Goal: Information Seeking & Learning: Learn about a topic

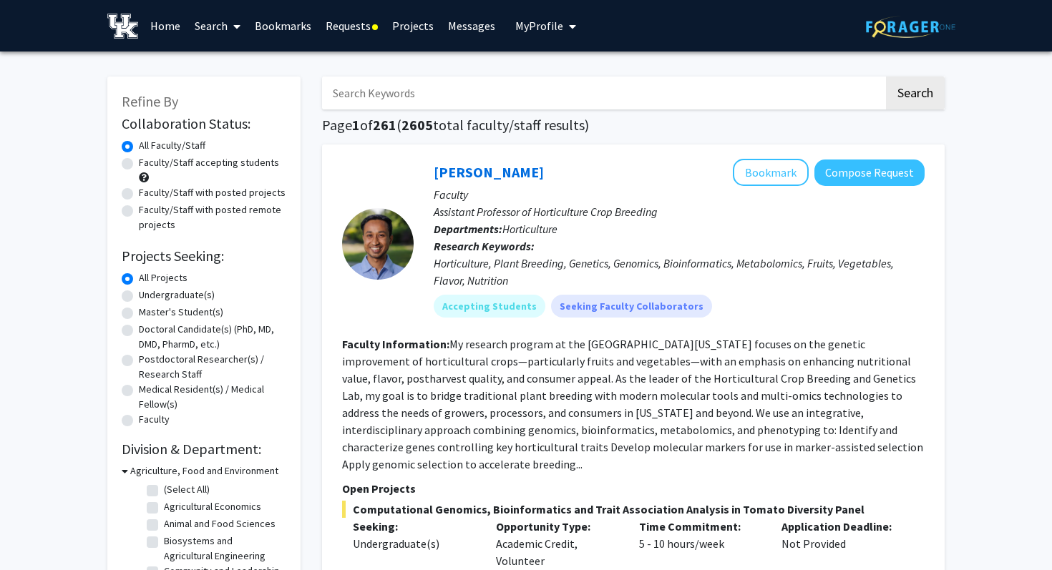
click at [181, 27] on link "Home" at bounding box center [165, 26] width 44 height 50
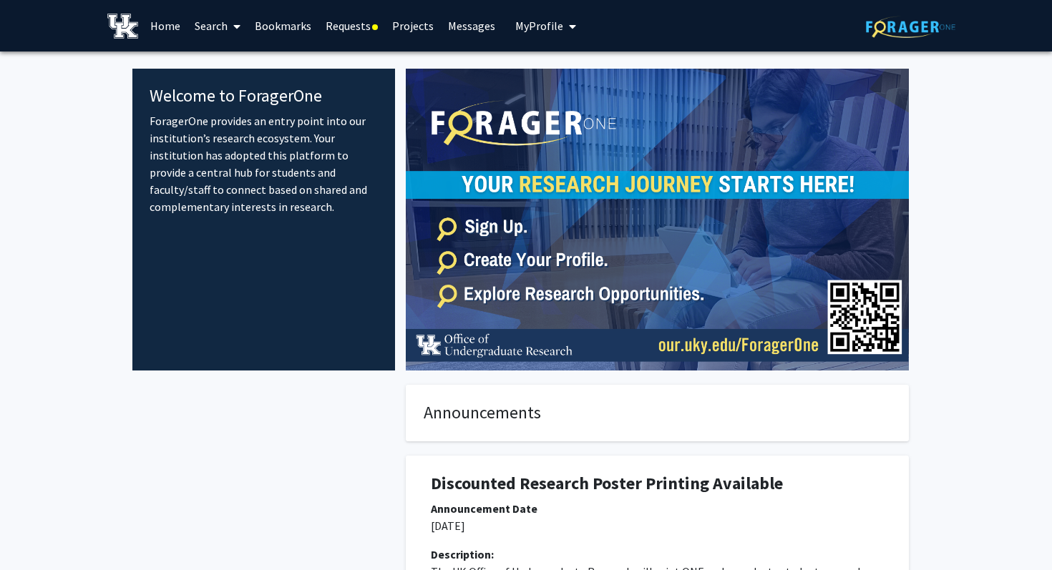
click at [134, 28] on img at bounding box center [122, 26] width 31 height 25
click at [176, 31] on link "Home" at bounding box center [165, 26] width 44 height 50
click at [233, 31] on span at bounding box center [234, 26] width 13 height 50
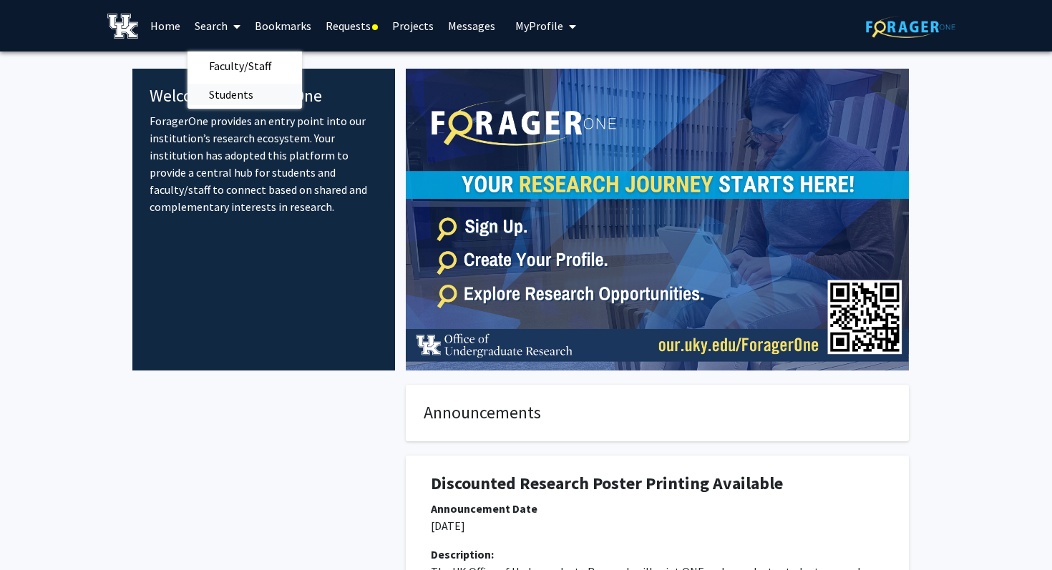
click at [228, 102] on span "Students" at bounding box center [230, 94] width 87 height 29
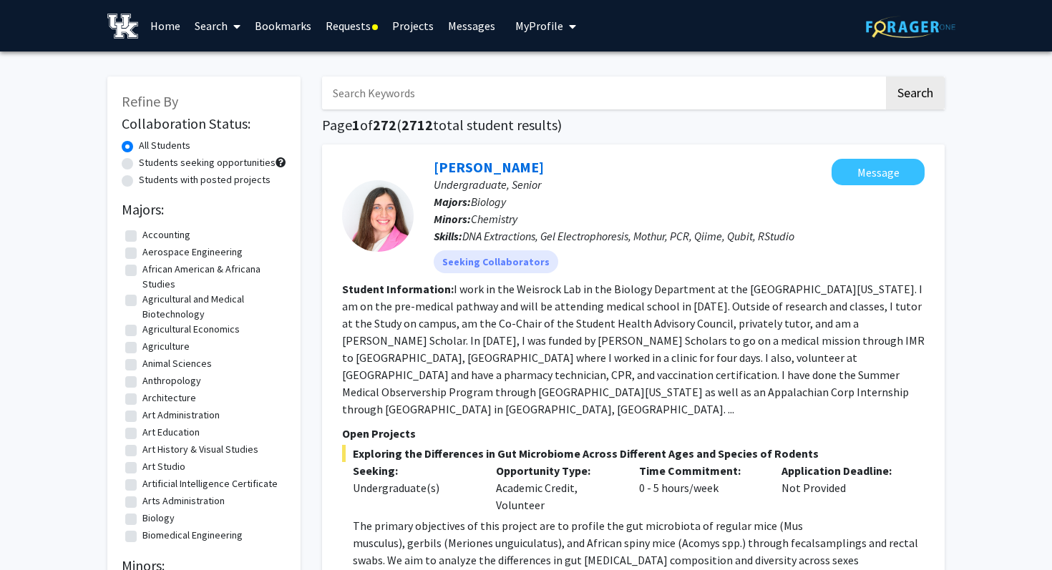
click at [230, 22] on span at bounding box center [234, 26] width 13 height 50
click at [237, 61] on span "Faculty/Staff" at bounding box center [239, 66] width 105 height 29
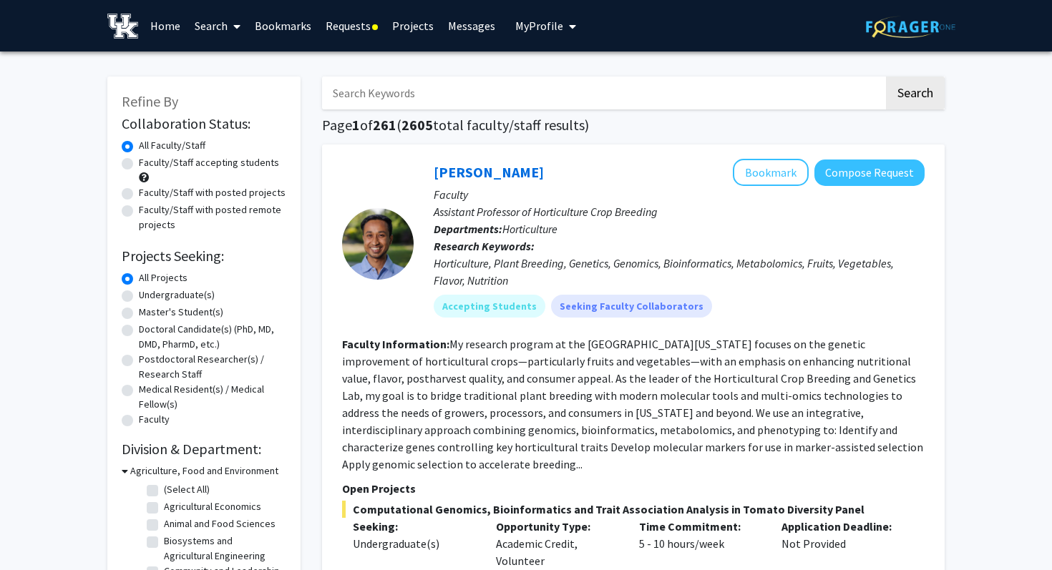
click at [139, 297] on label "Undergraduate(s)" at bounding box center [177, 295] width 76 height 15
click at [139, 297] on input "Undergraduate(s)" at bounding box center [143, 292] width 9 height 9
radio input "true"
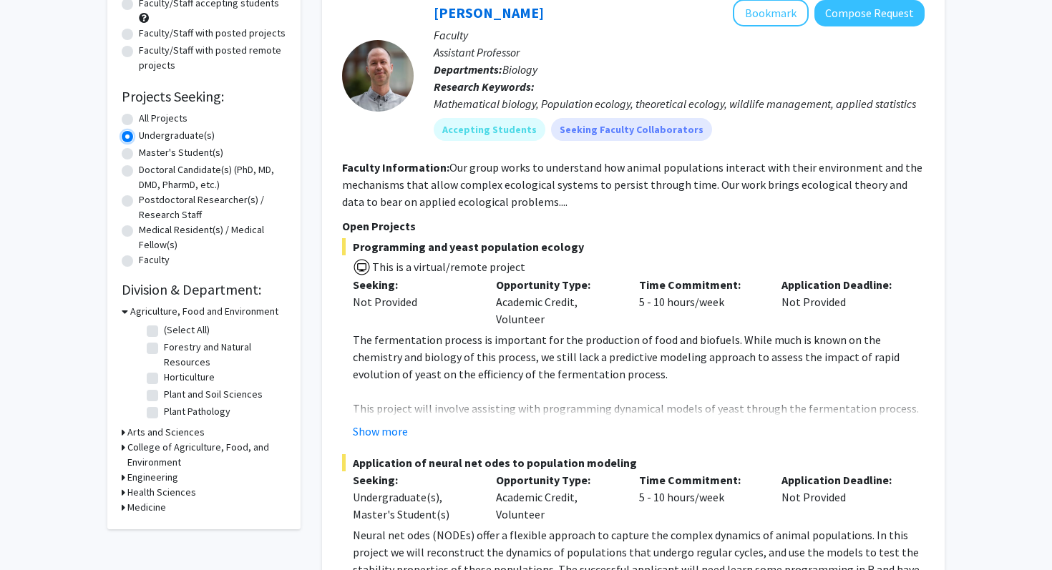
scroll to position [175, 0]
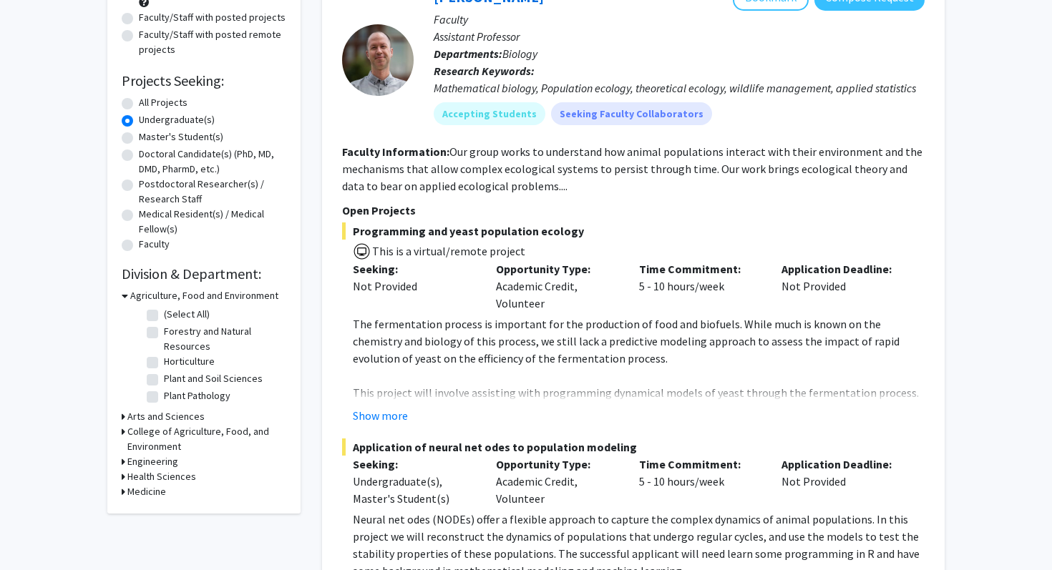
click at [147, 416] on h3 "Arts and Sciences" at bounding box center [165, 416] width 77 height 15
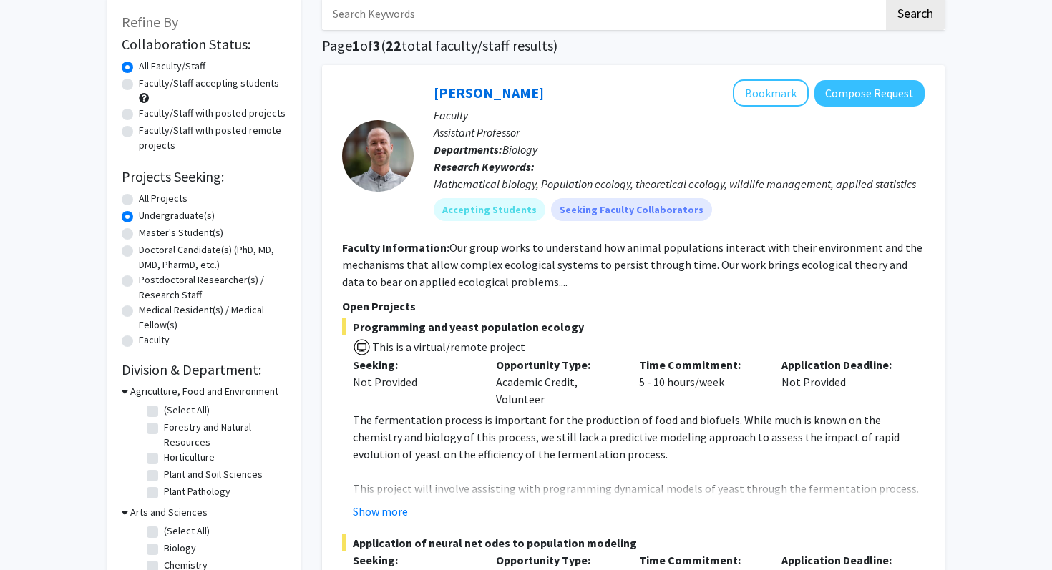
scroll to position [0, 0]
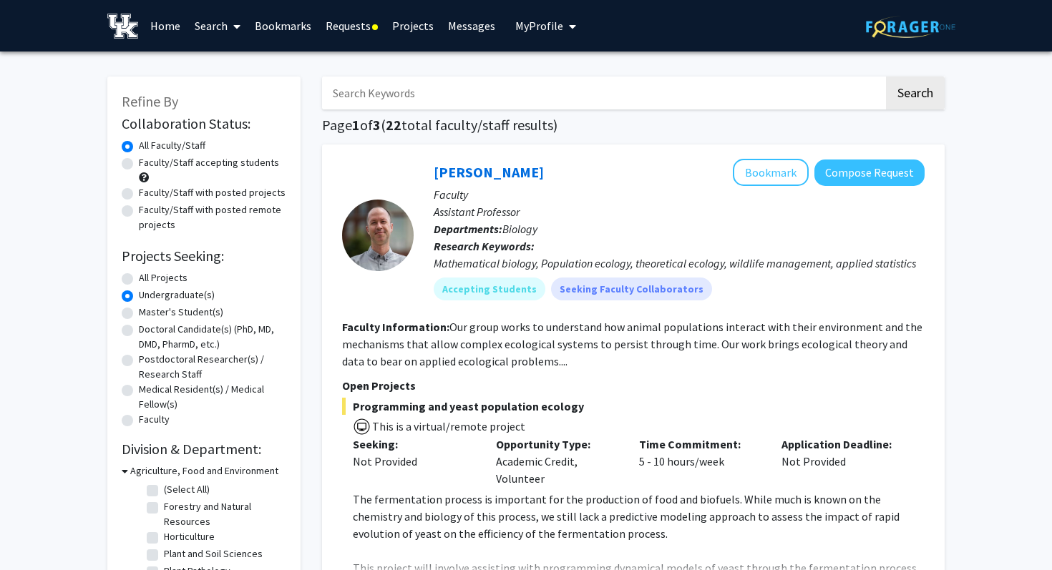
click at [172, 37] on link "Home" at bounding box center [165, 26] width 44 height 50
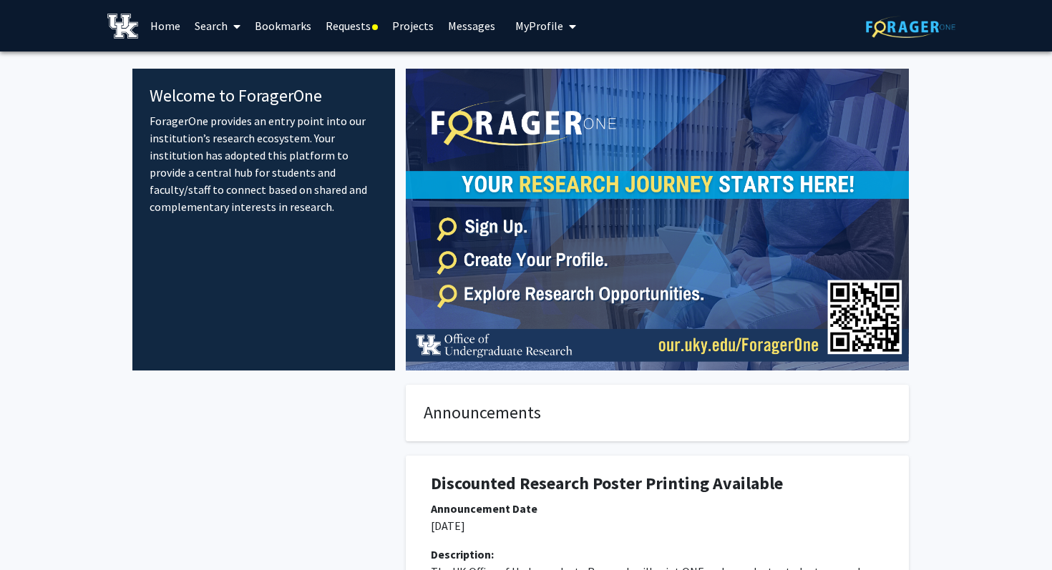
click at [210, 26] on link "Search" at bounding box center [217, 26] width 60 height 50
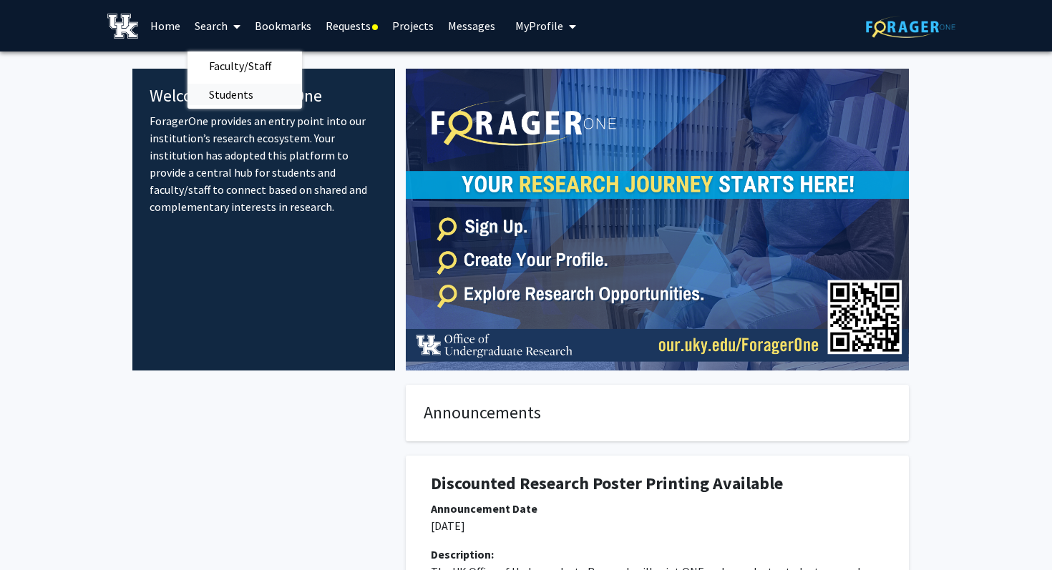
click at [227, 96] on span "Students" at bounding box center [230, 94] width 87 height 29
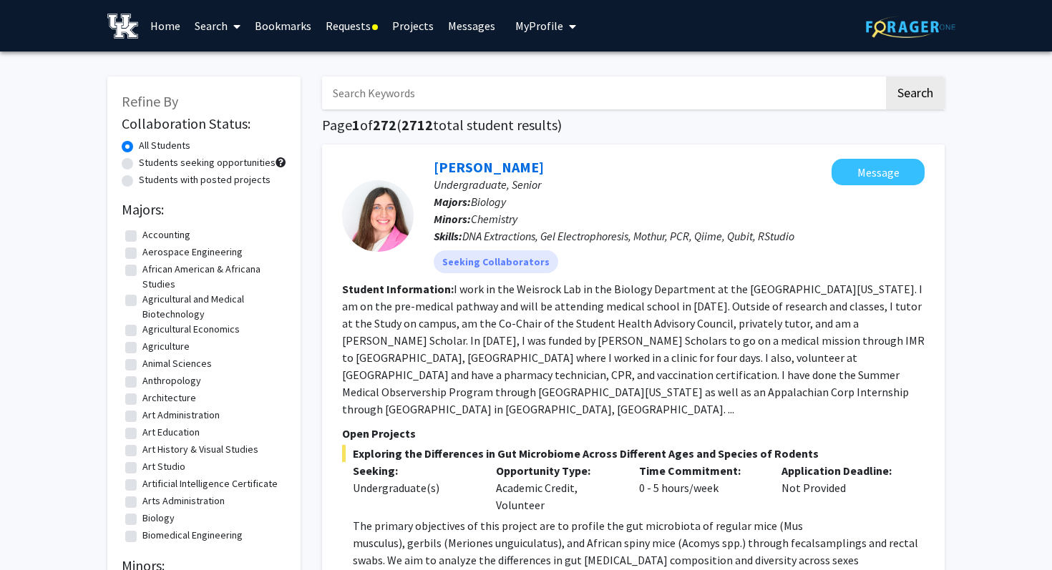
click at [163, 29] on link "Home" at bounding box center [165, 26] width 44 height 50
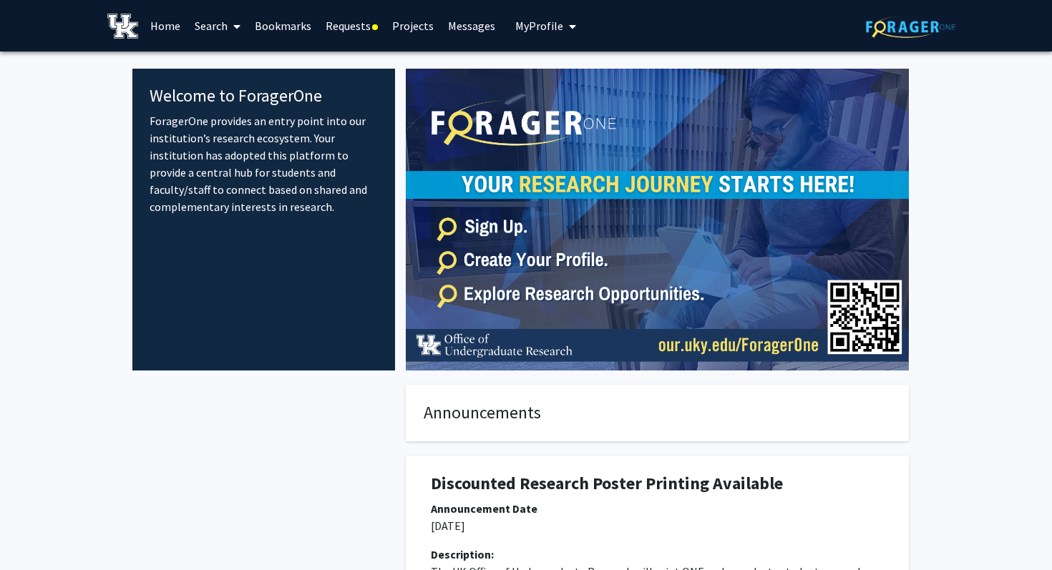
click at [207, 29] on link "Search" at bounding box center [217, 26] width 60 height 50
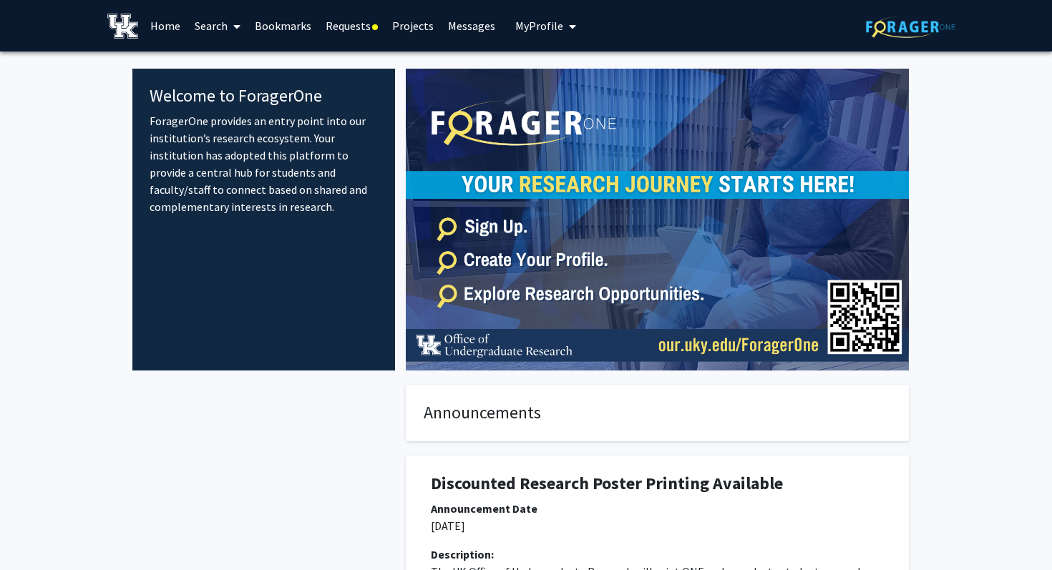
click at [204, 23] on link "Search" at bounding box center [217, 26] width 60 height 50
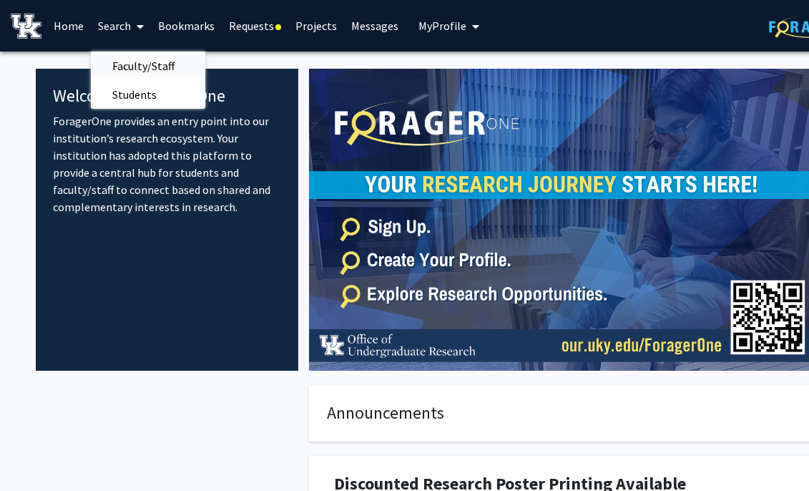
click at [172, 72] on span "Faculty/Staff" at bounding box center [143, 66] width 105 height 29
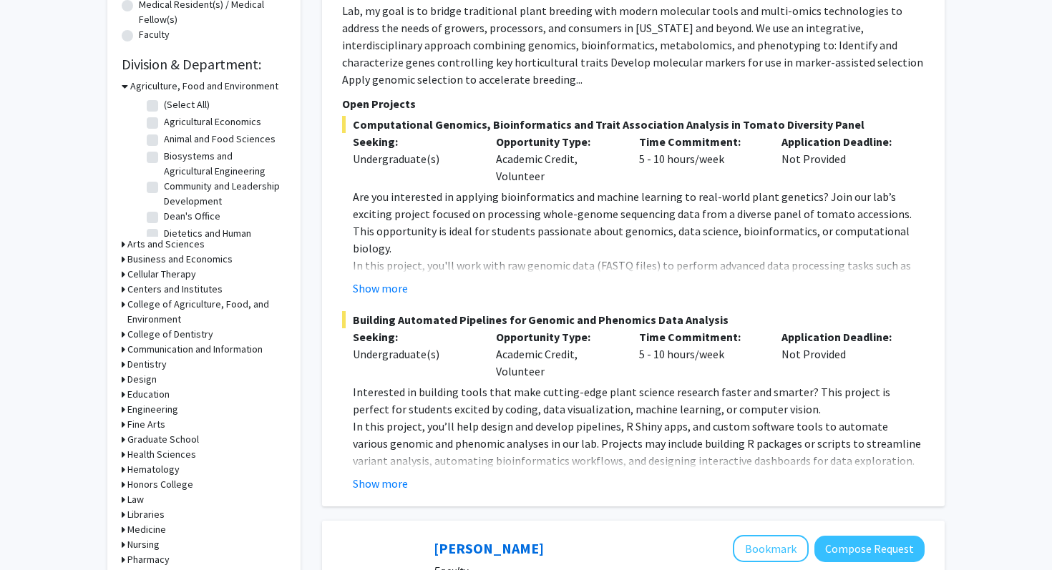
scroll to position [371, 0]
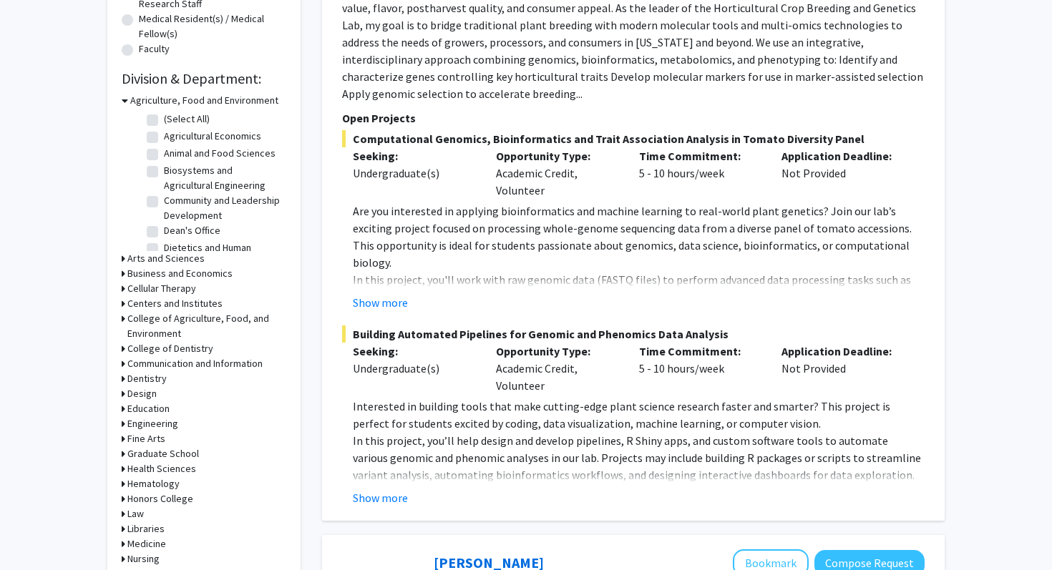
click at [177, 261] on h3 "Arts and Sciences" at bounding box center [165, 258] width 77 height 15
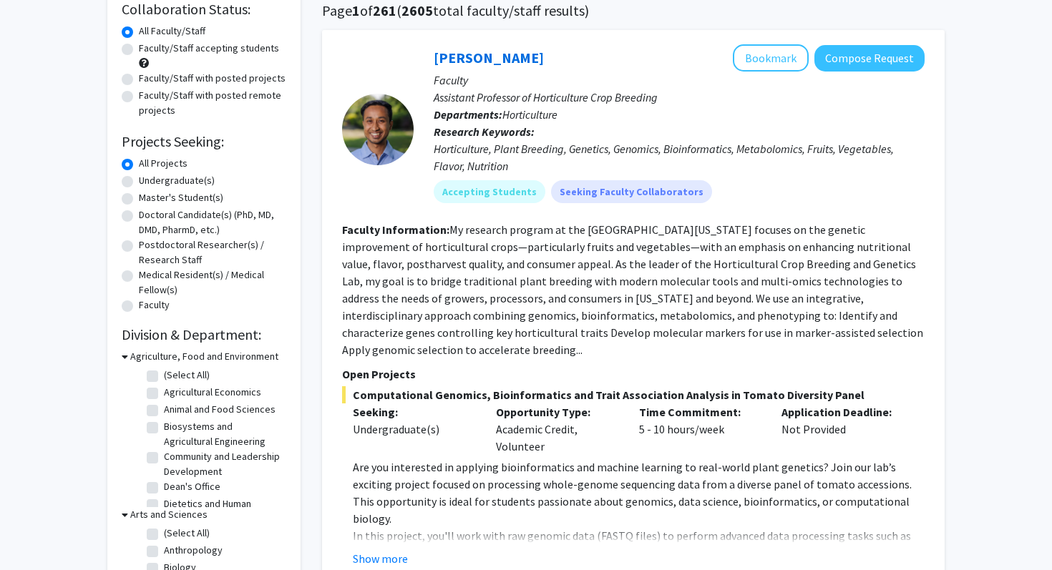
scroll to position [116, 0]
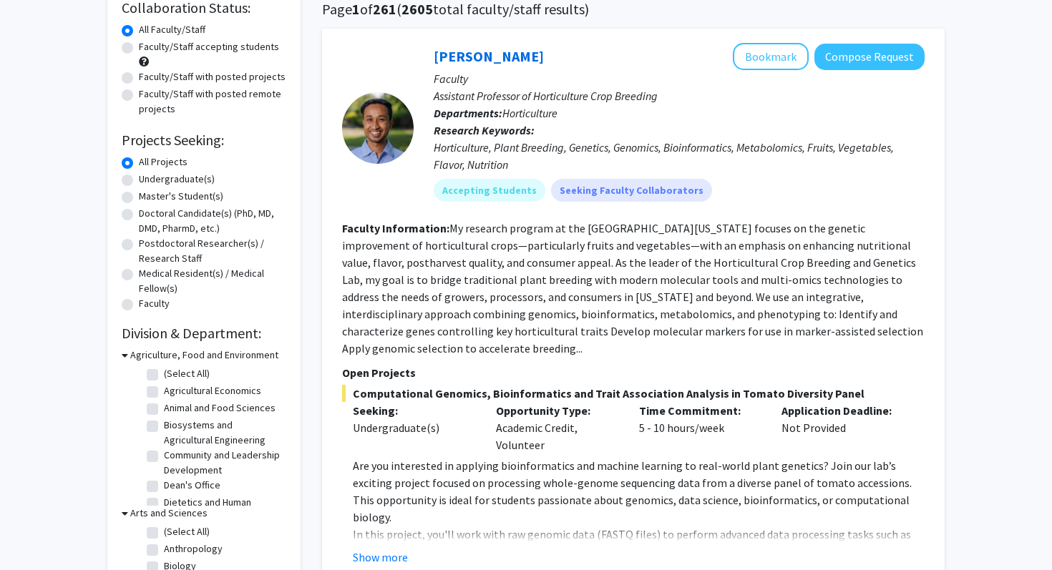
click at [127, 353] on div "Agriculture, Food and Environment" at bounding box center [204, 355] width 165 height 15
click at [125, 357] on icon at bounding box center [125, 355] width 6 height 15
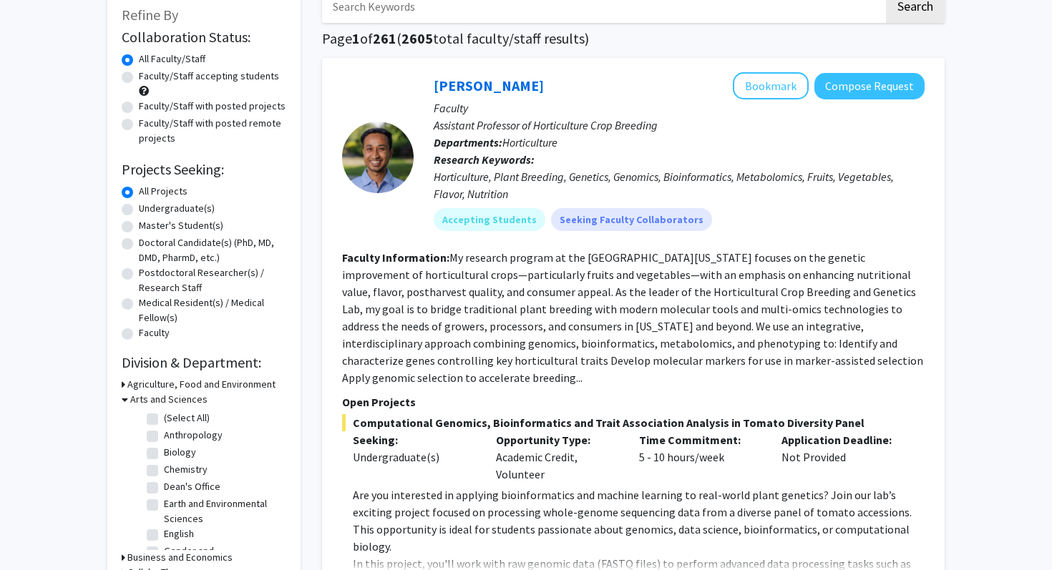
scroll to position [88, 0]
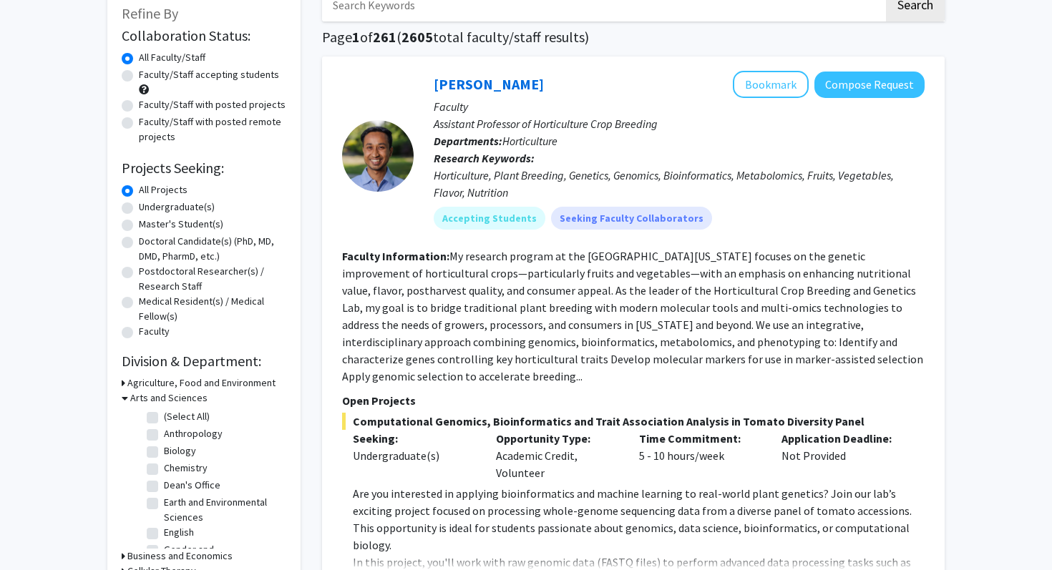
click at [139, 207] on label "Undergraduate(s)" at bounding box center [177, 207] width 76 height 15
click at [139, 207] on input "Undergraduate(s)" at bounding box center [143, 204] width 9 height 9
radio input "true"
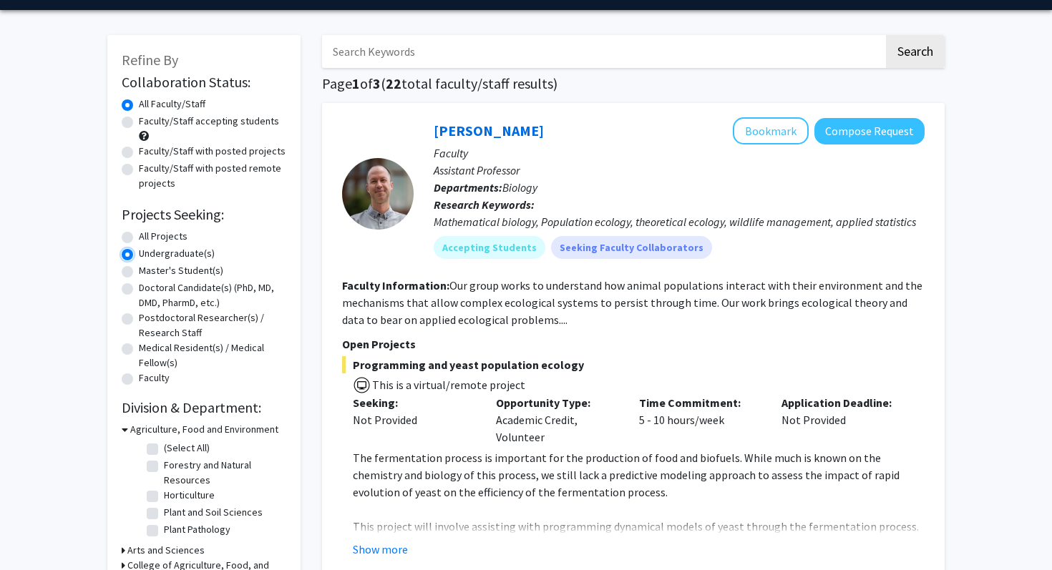
scroll to position [59, 0]
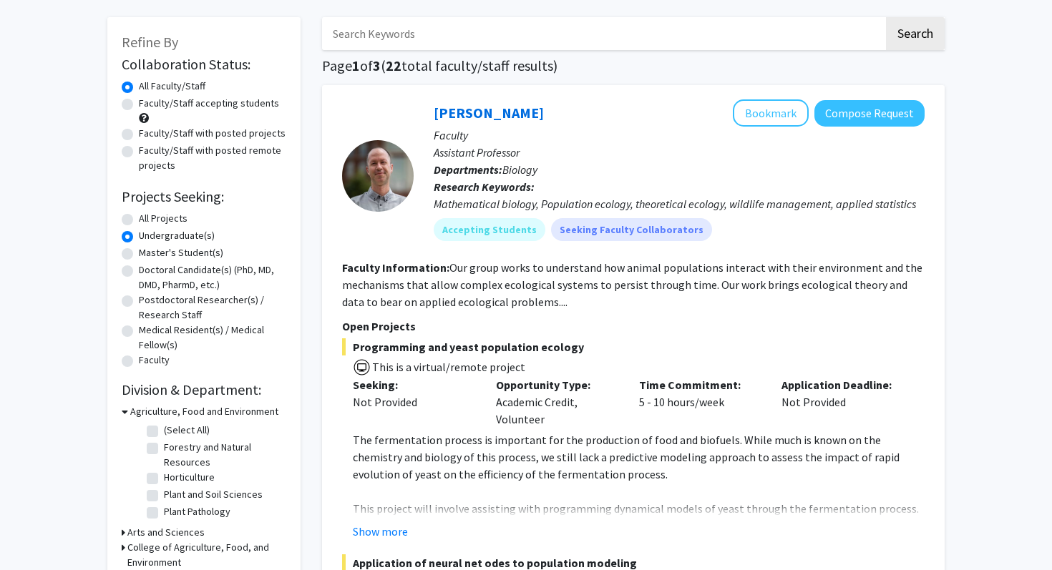
click at [130, 414] on h3 "Agriculture, Food and Environment" at bounding box center [204, 411] width 148 height 15
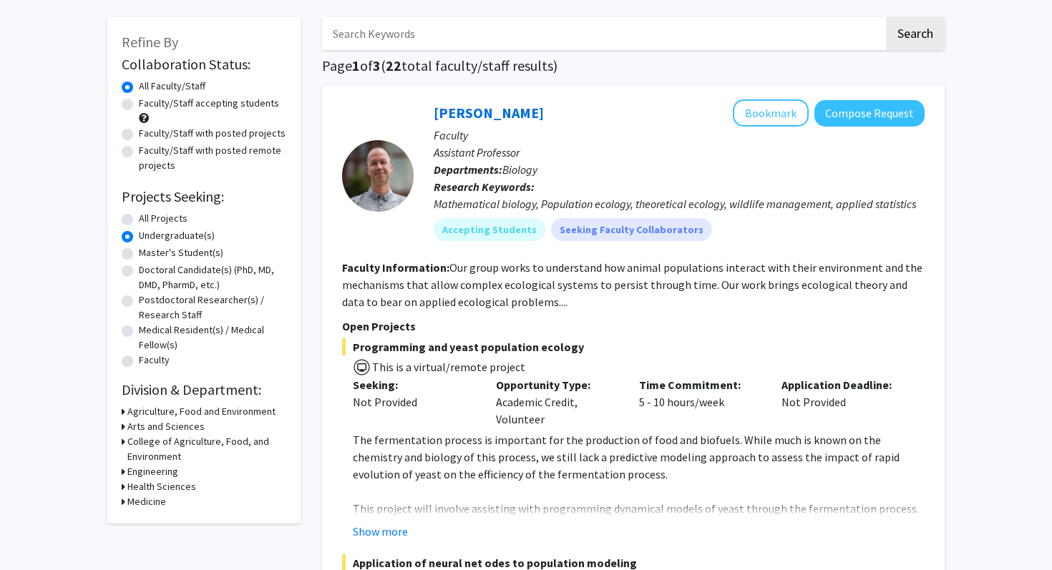
click at [137, 428] on h3 "Arts and Sciences" at bounding box center [165, 426] width 77 height 15
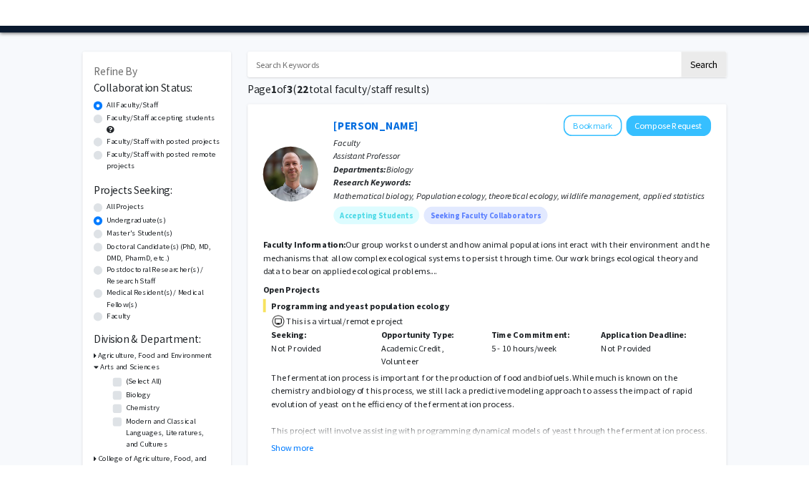
scroll to position [49, 0]
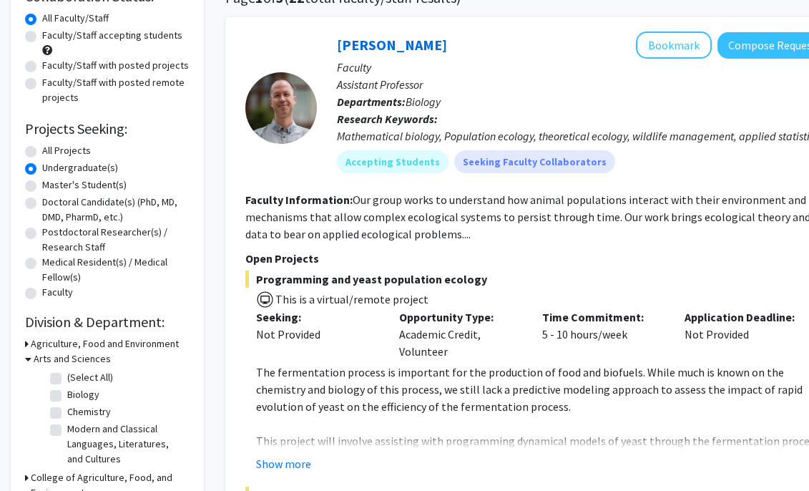
scroll to position [136, 0]
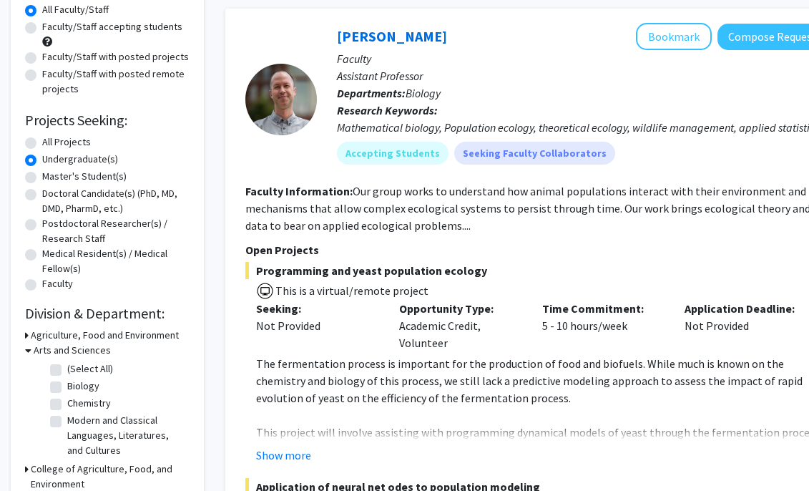
click at [67, 386] on label "Biology" at bounding box center [83, 386] width 32 height 15
click at [67, 386] on input "Biology" at bounding box center [71, 383] width 9 height 9
checkbox input "true"
